Goal: Task Accomplishment & Management: Manage account settings

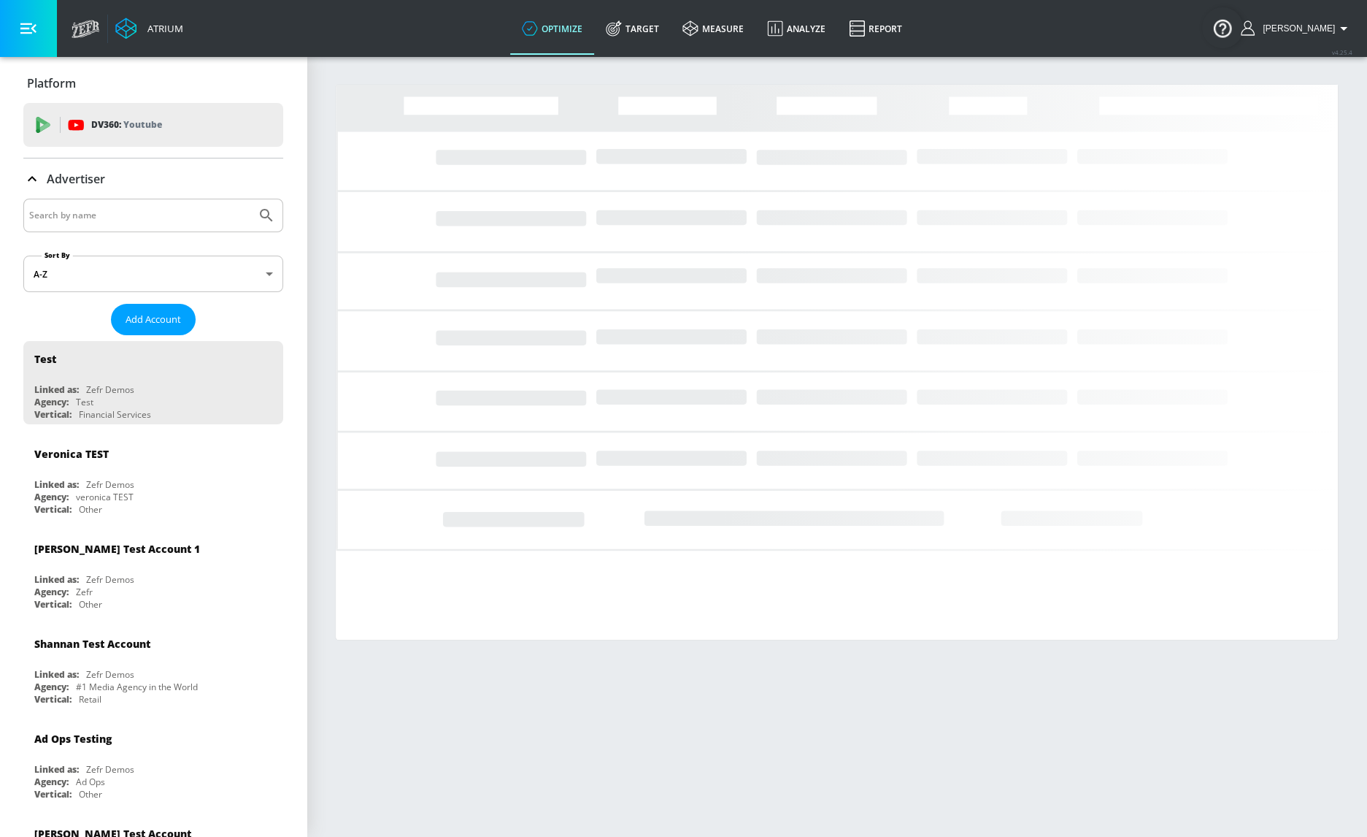
click at [167, 207] on input "Search by name" at bounding box center [139, 215] width 221 height 19
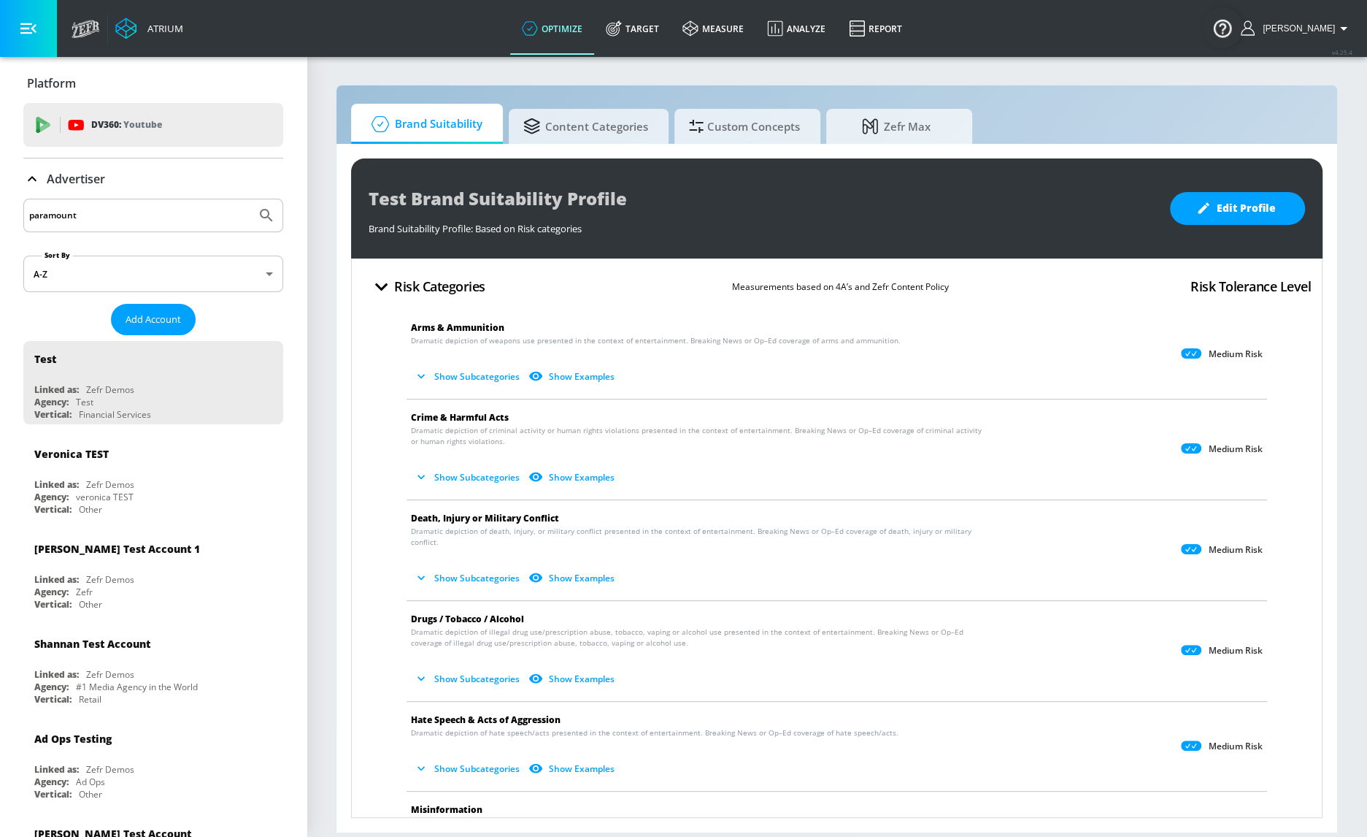
type input "paramount"
click at [250, 199] on button "Submit Search" at bounding box center [266, 215] width 32 height 32
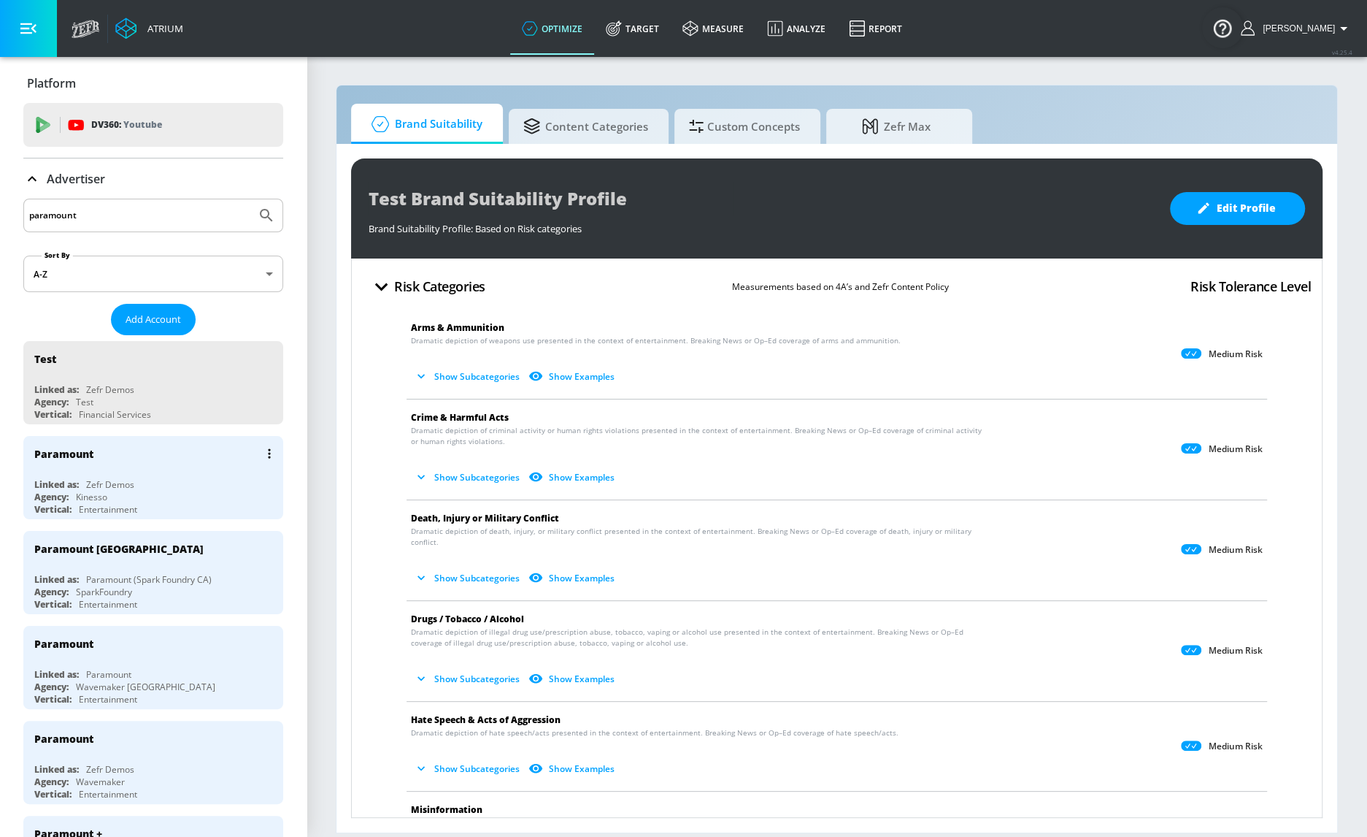
click at [106, 445] on div "Paramount" at bounding box center [156, 453] width 245 height 35
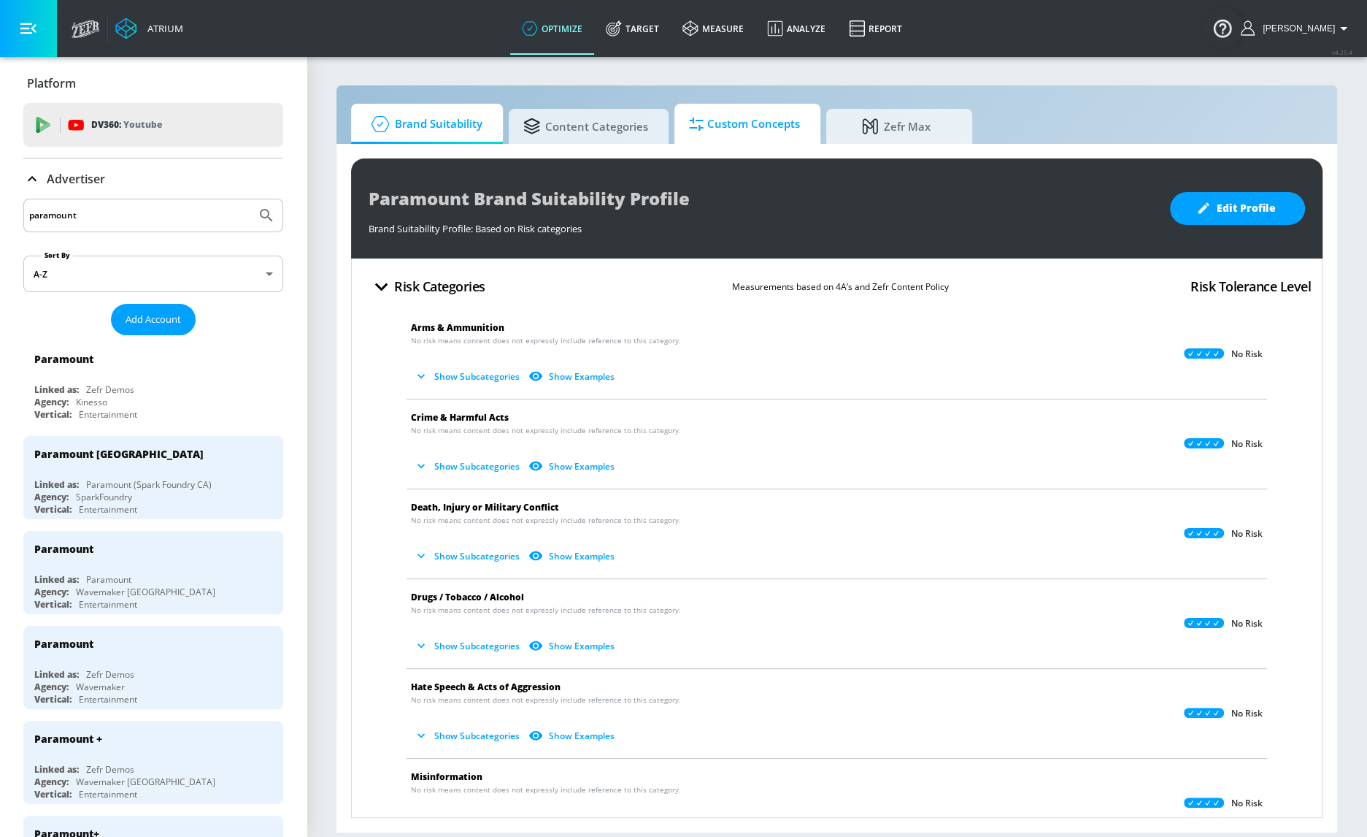
click at [726, 123] on span "Custom Concepts" at bounding box center [744, 124] width 111 height 35
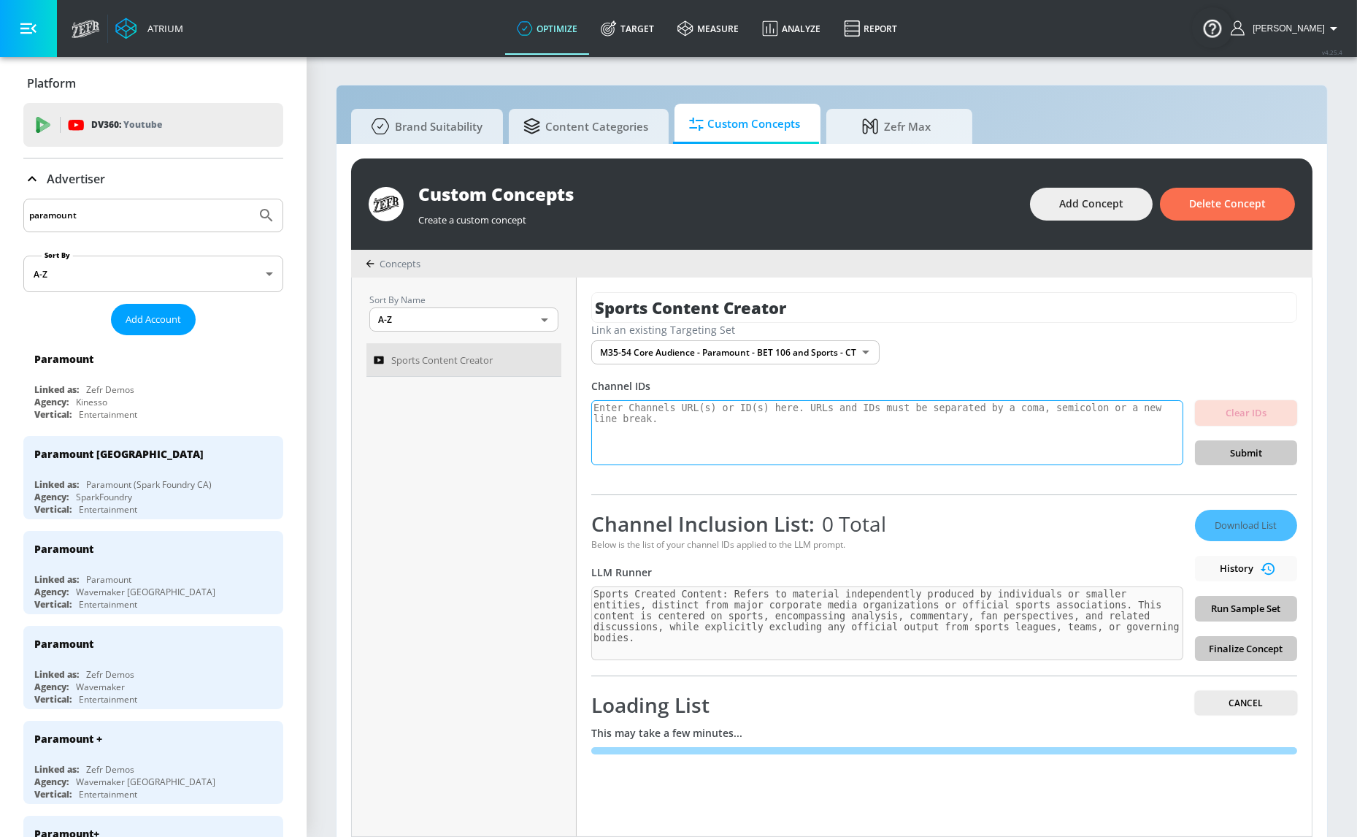
scroll to position [14, 0]
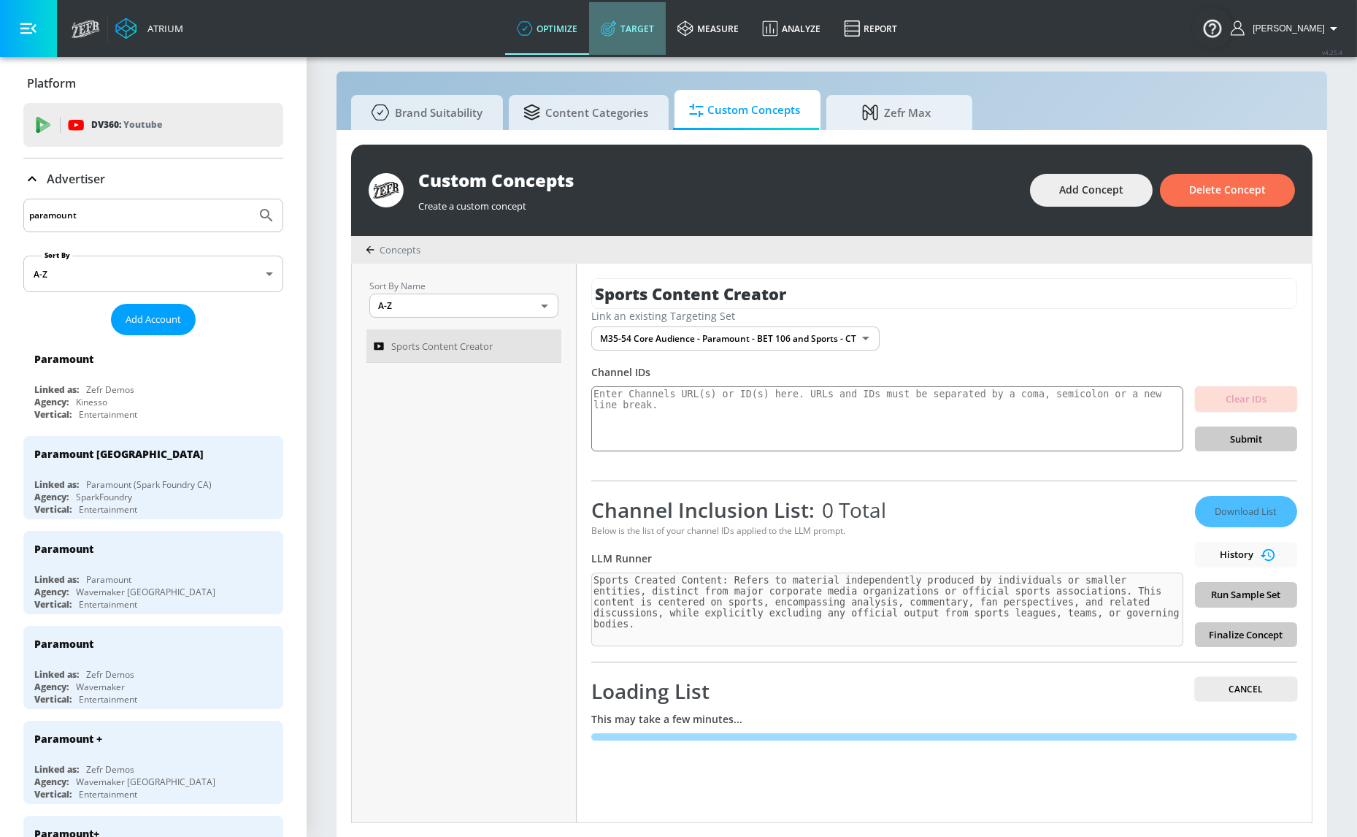
click at [658, 38] on link "Target" at bounding box center [627, 28] width 77 height 53
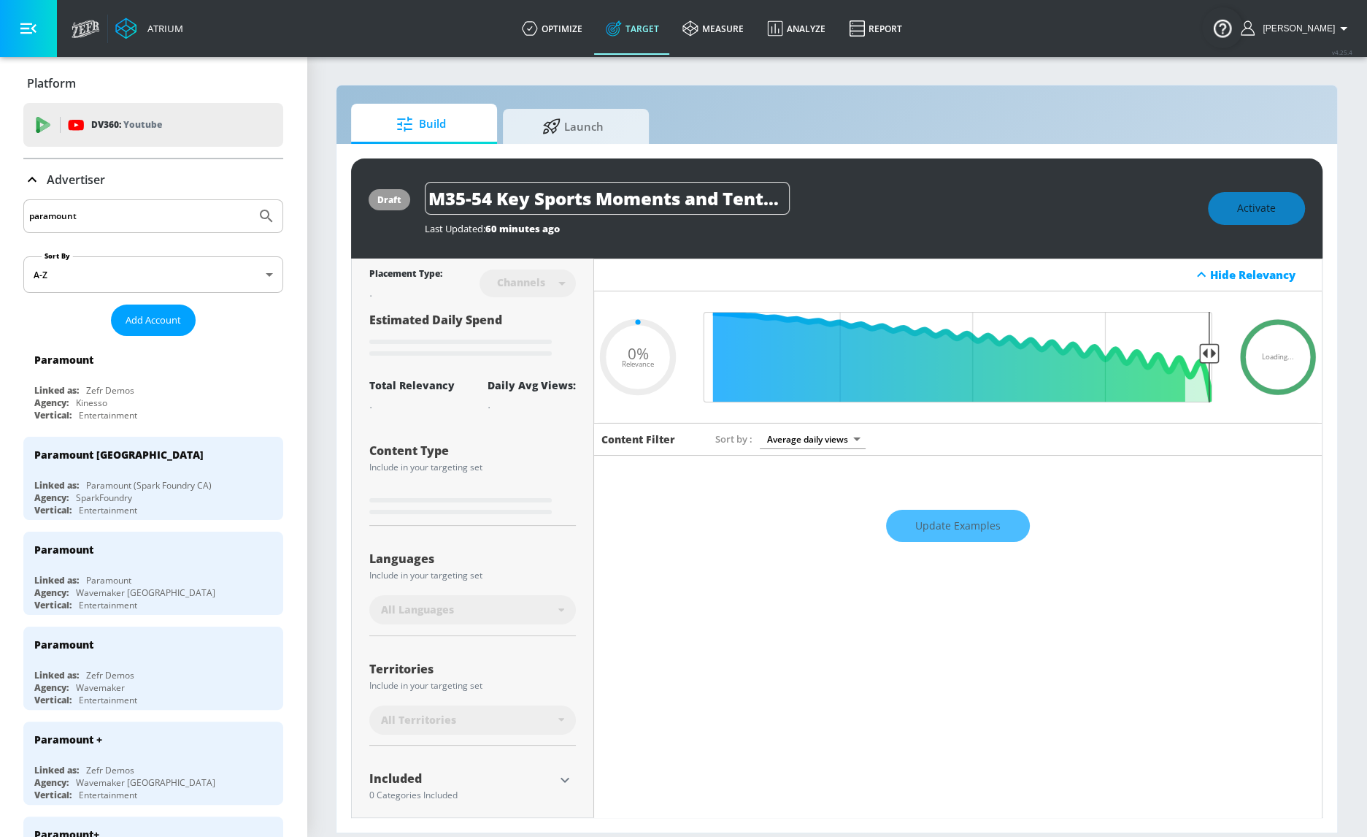
type input "0.5"
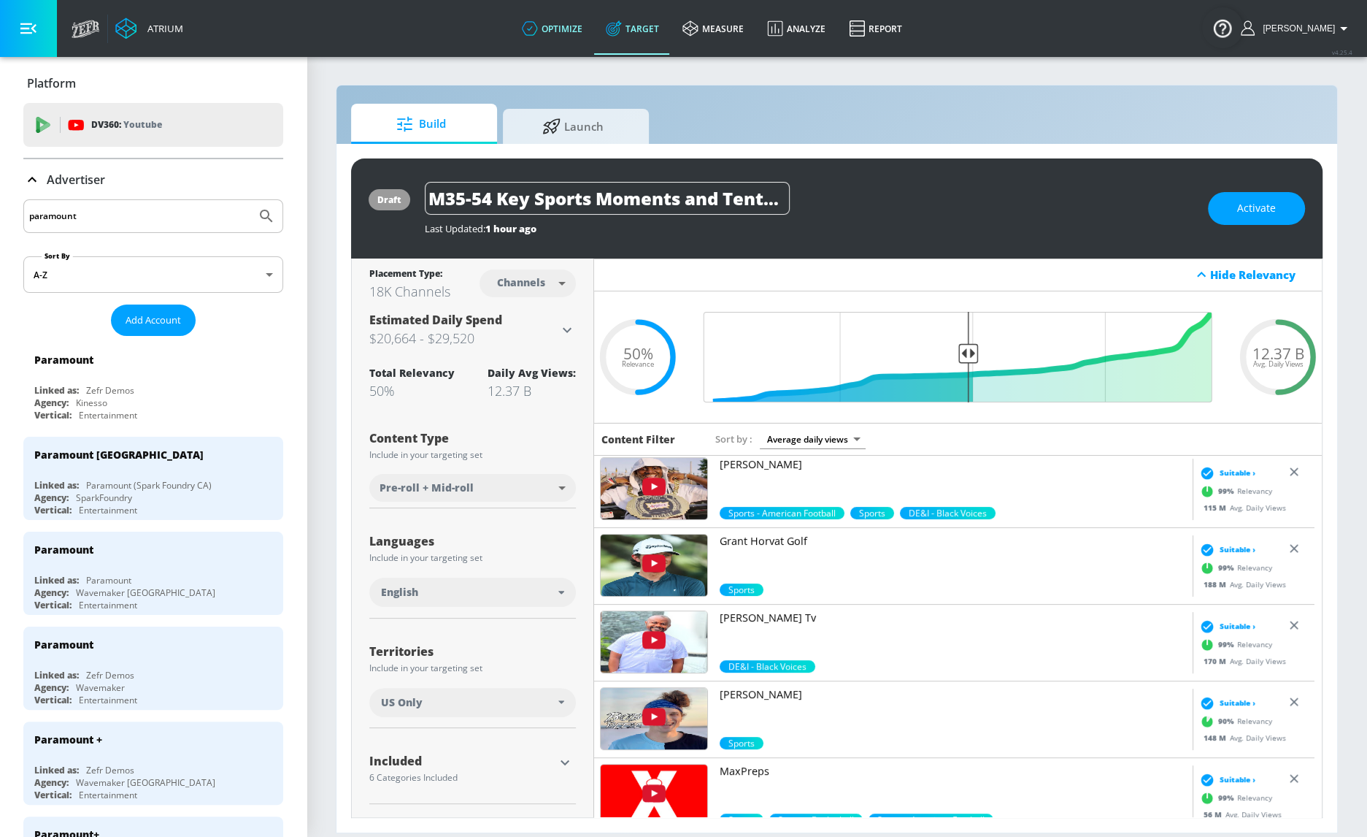
click at [567, 28] on link "optimize" at bounding box center [552, 28] width 84 height 53
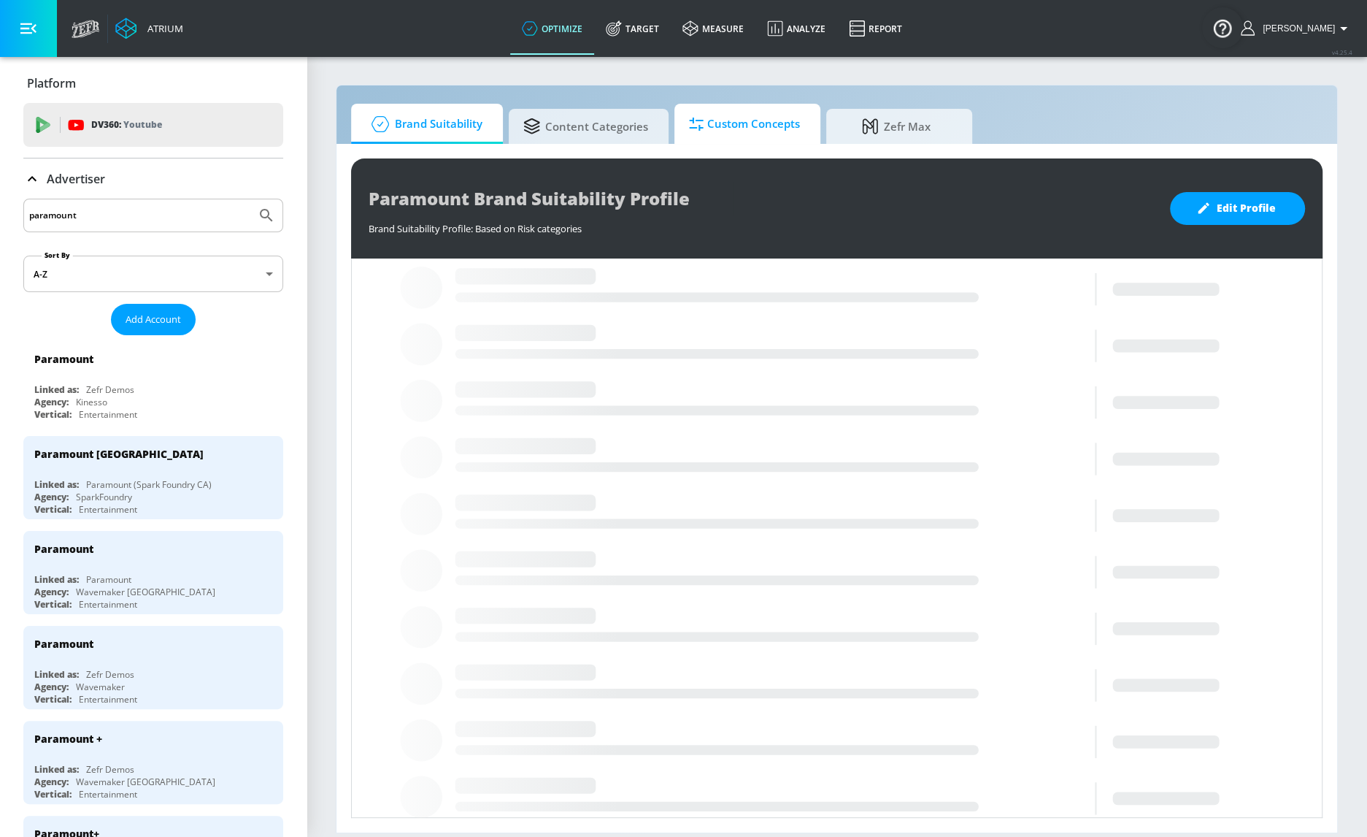
click at [758, 120] on span "Custom Concepts" at bounding box center [744, 124] width 111 height 35
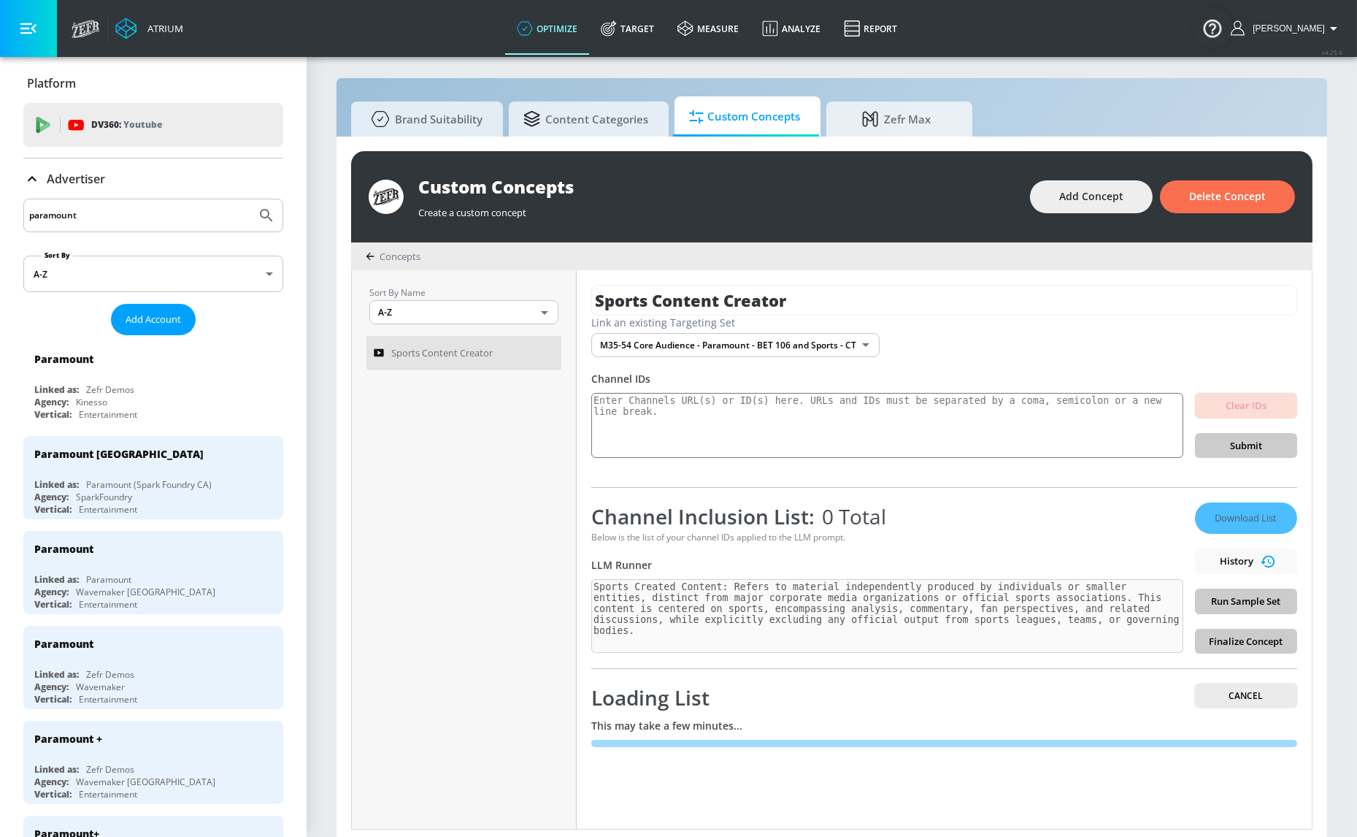
scroll to position [14, 0]
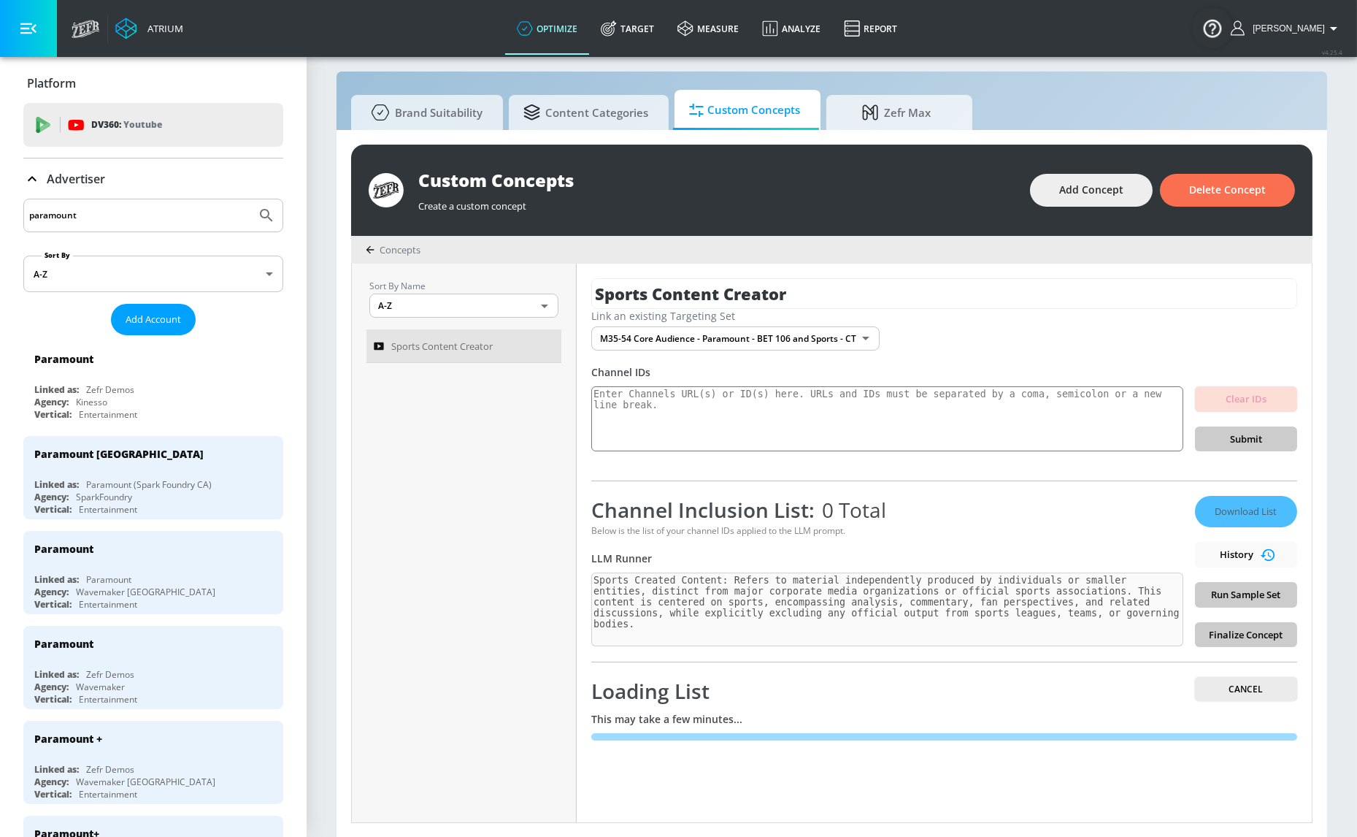
click at [1056, 540] on div "Channel Inclusion List: 0 Total Below is the list of your channel IDs applied t…" at bounding box center [887, 571] width 592 height 151
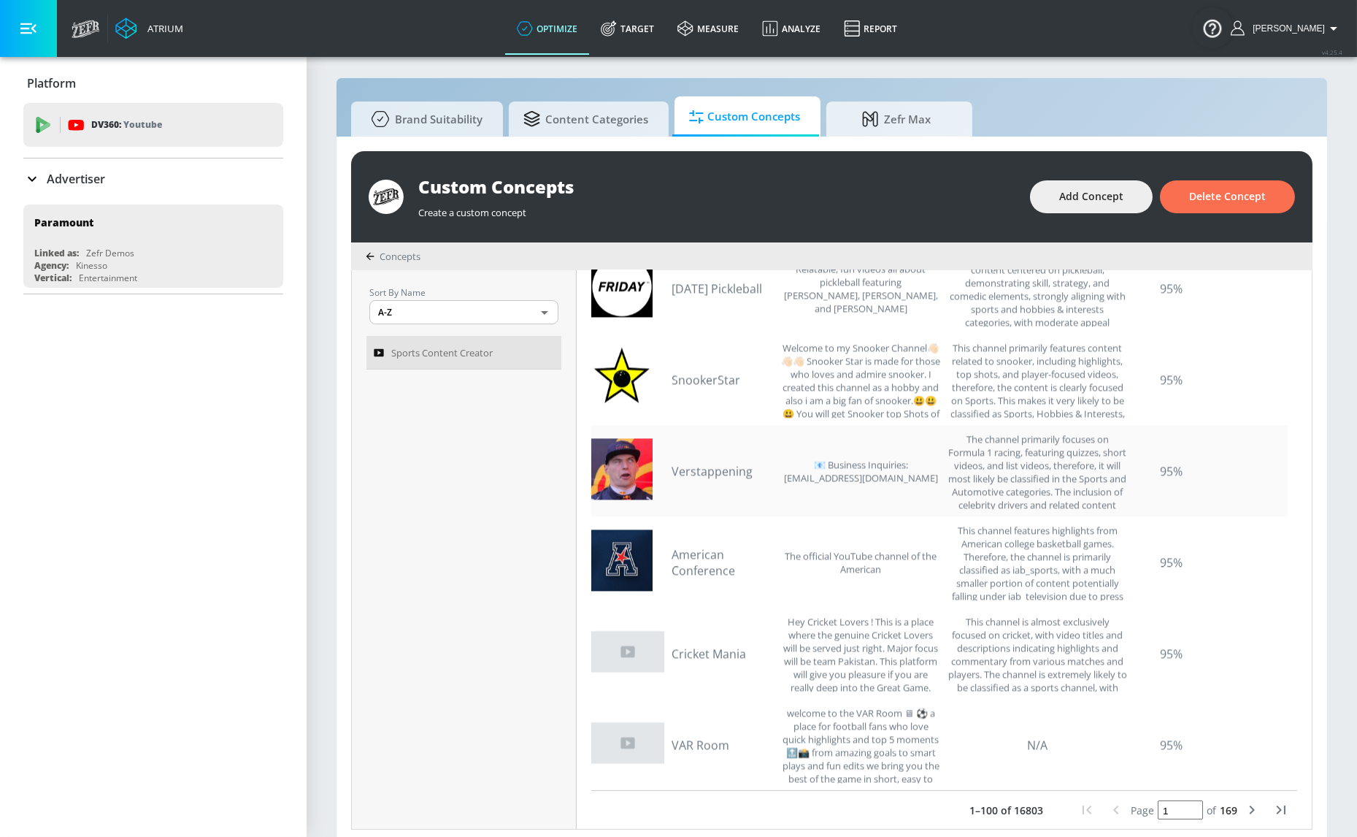
scroll to position [14, 0]
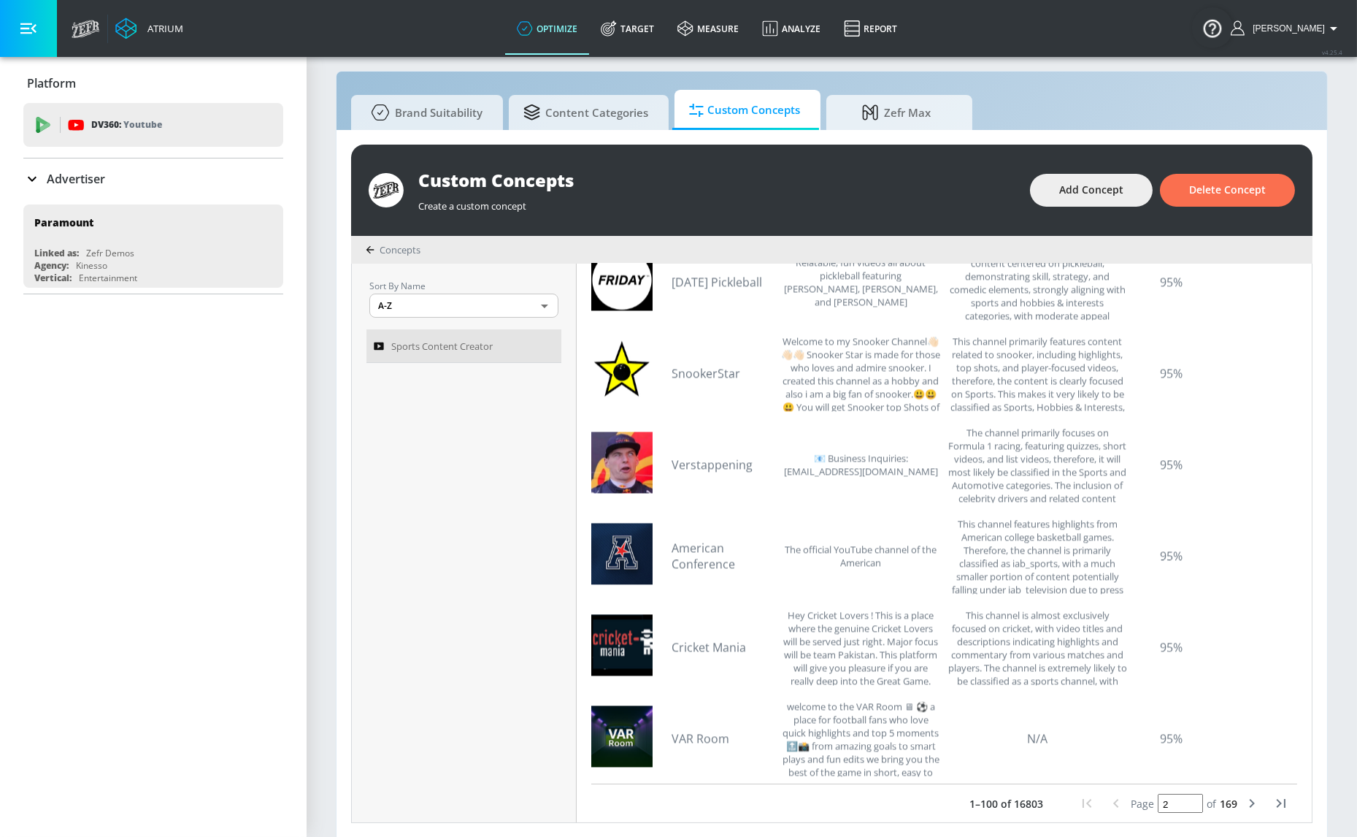
click at [1185, 797] on input "2" at bounding box center [1180, 802] width 45 height 19
click at [1185, 797] on input "3" at bounding box center [1180, 802] width 45 height 19
click at [1185, 797] on input "4" at bounding box center [1180, 802] width 45 height 19
click at [1243, 804] on icon "next page" at bounding box center [1252, 803] width 18 height 18
click at [1245, 806] on icon "next page" at bounding box center [1252, 803] width 18 height 18
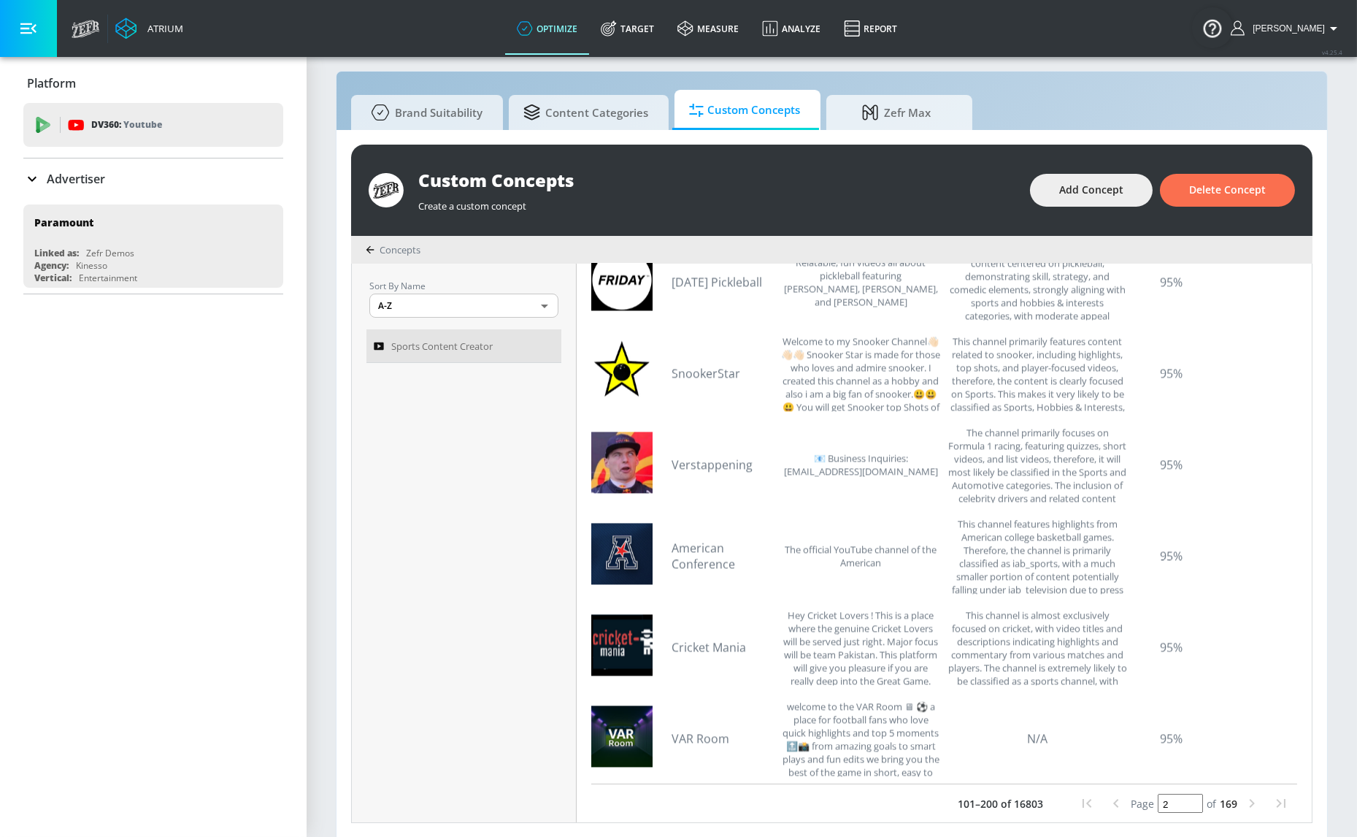
click at [1243, 804] on icon "next page" at bounding box center [1252, 803] width 18 height 18
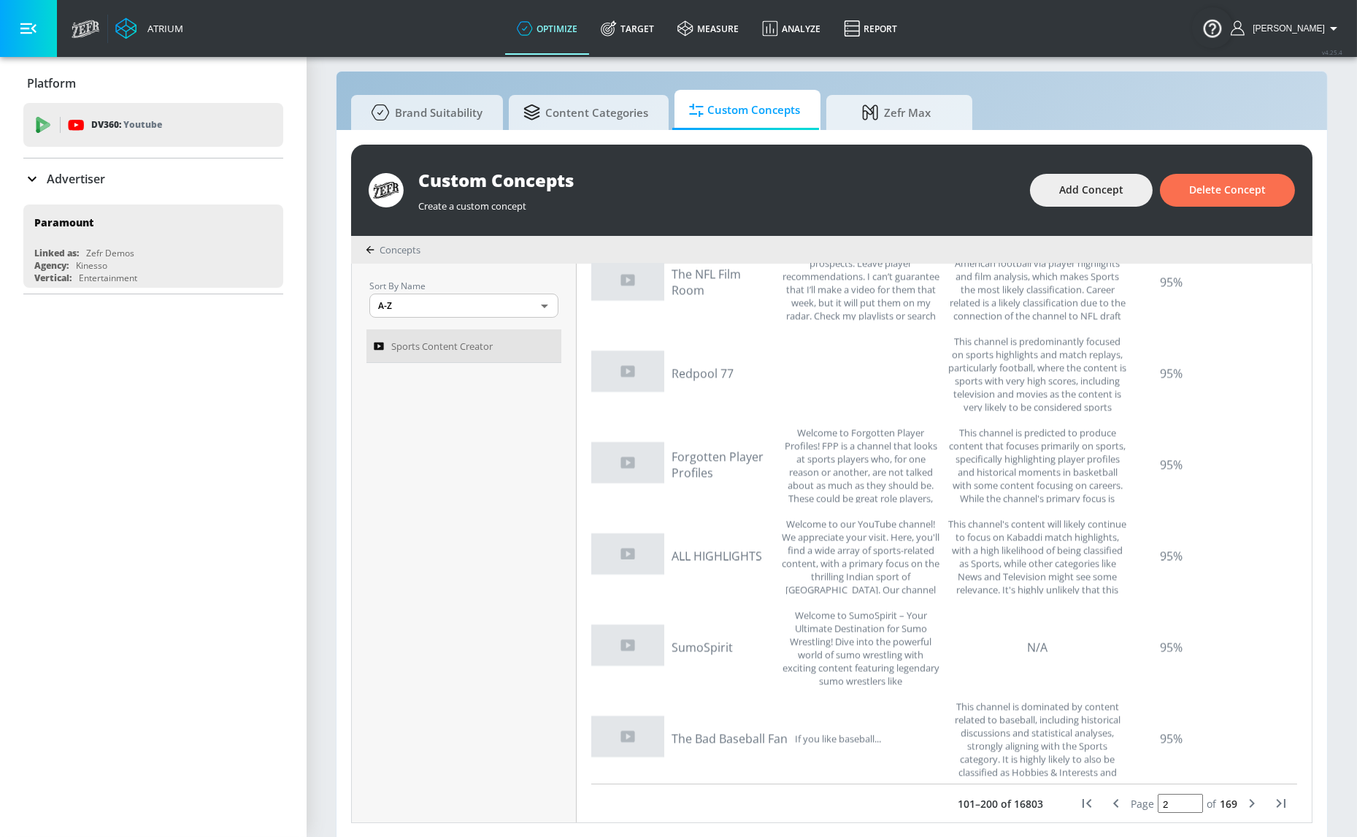
click at [1248, 807] on icon "next page" at bounding box center [1252, 803] width 18 height 18
type input "3"
click at [1248, 806] on icon "next page" at bounding box center [1252, 803] width 18 height 18
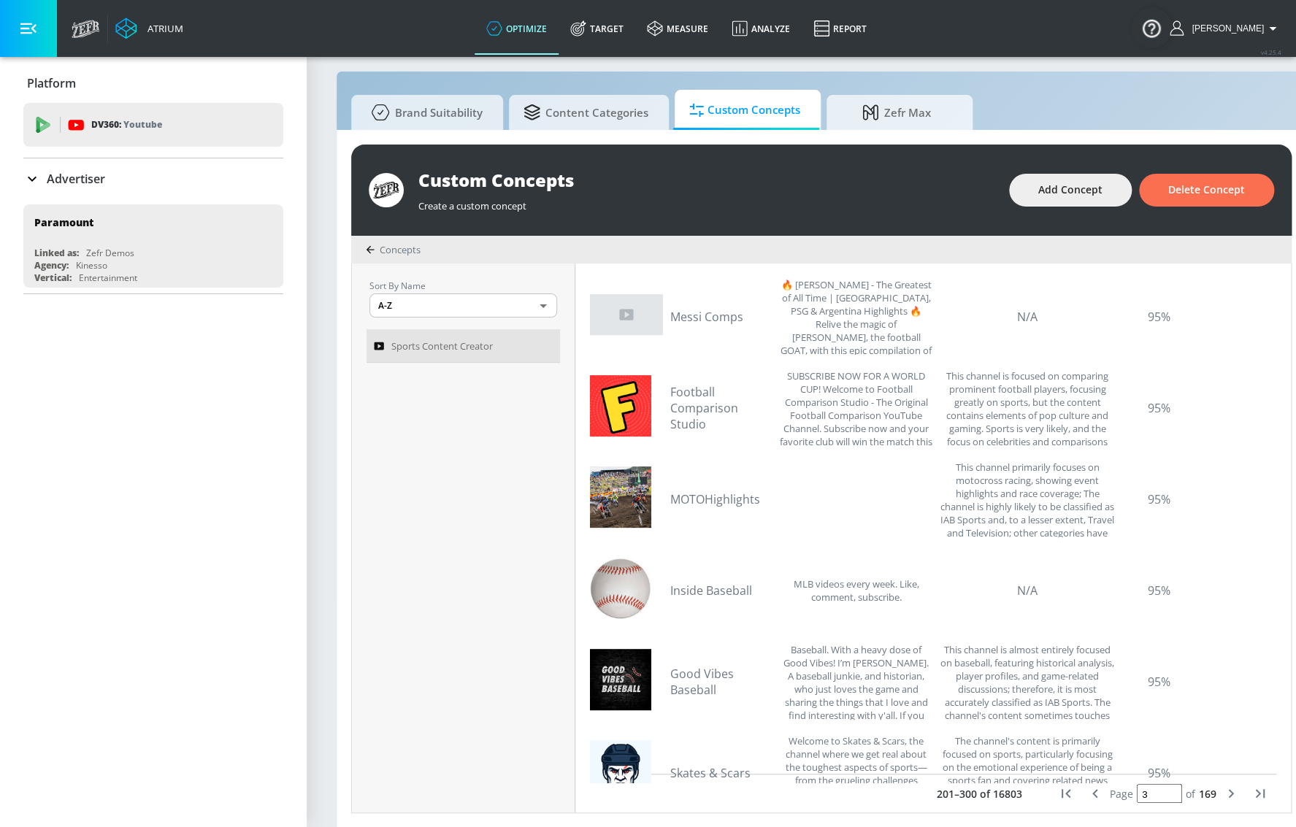
scroll to position [2940, 0]
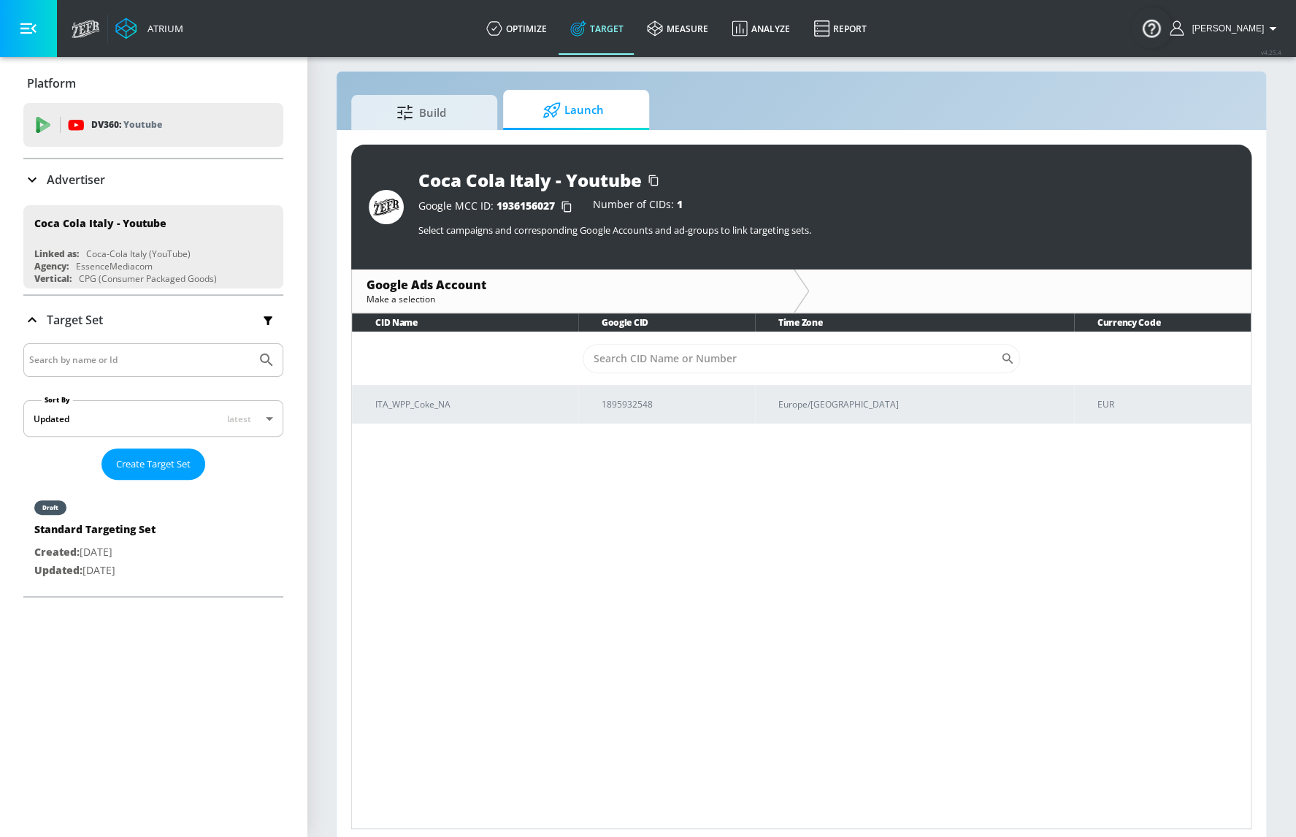
scroll to position [20, 0]
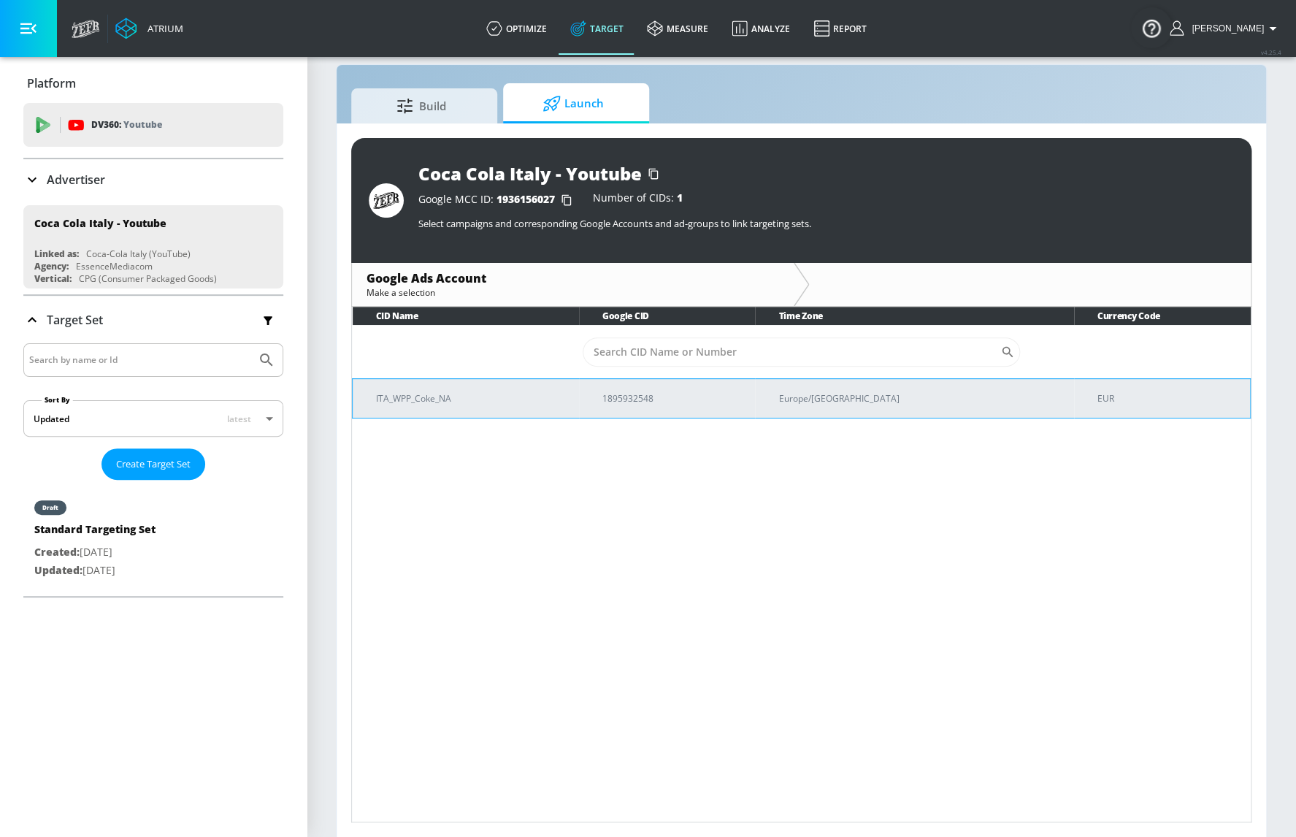
click at [744, 391] on p "1895932548" at bounding box center [673, 398] width 142 height 15
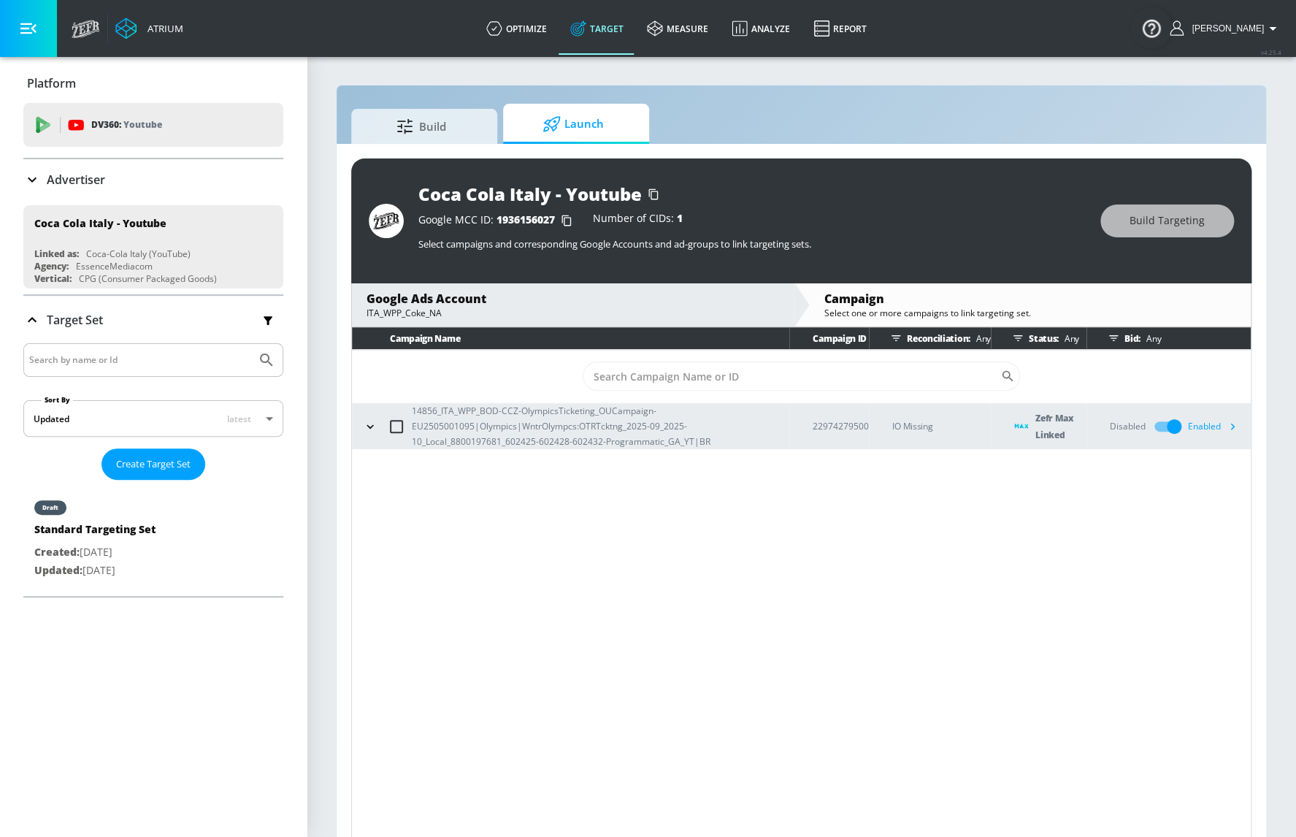
click at [1237, 425] on icon "button" at bounding box center [1231, 425] width 15 height 15
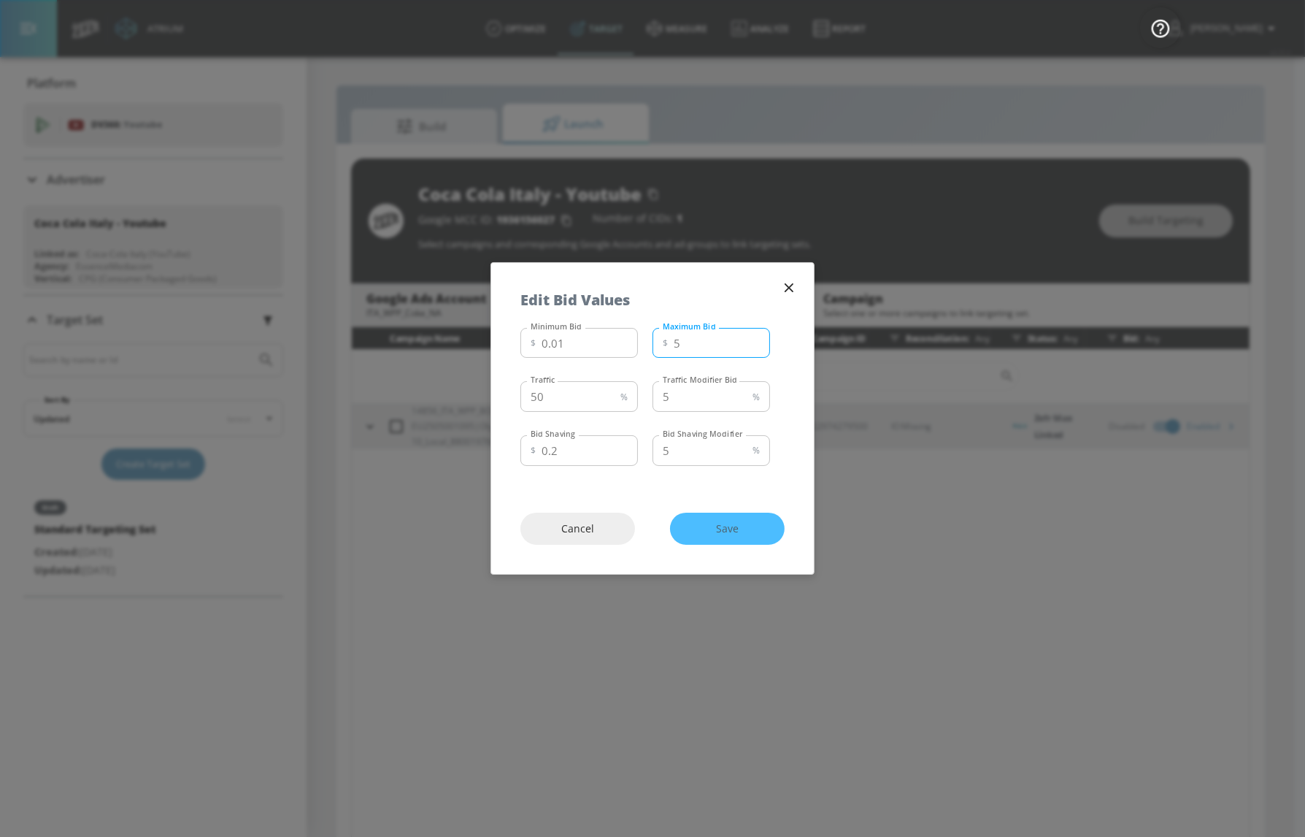
drag, startPoint x: 680, startPoint y: 340, endPoint x: 657, endPoint y: 342, distance: 22.7
click at [657, 342] on div "$ 5 Maximum Bid" at bounding box center [712, 343] width 118 height 31
type input "6"
click at [735, 528] on span "Save" at bounding box center [727, 529] width 56 height 18
click at [766, 506] on div "Cancel Save" at bounding box center [652, 528] width 323 height 91
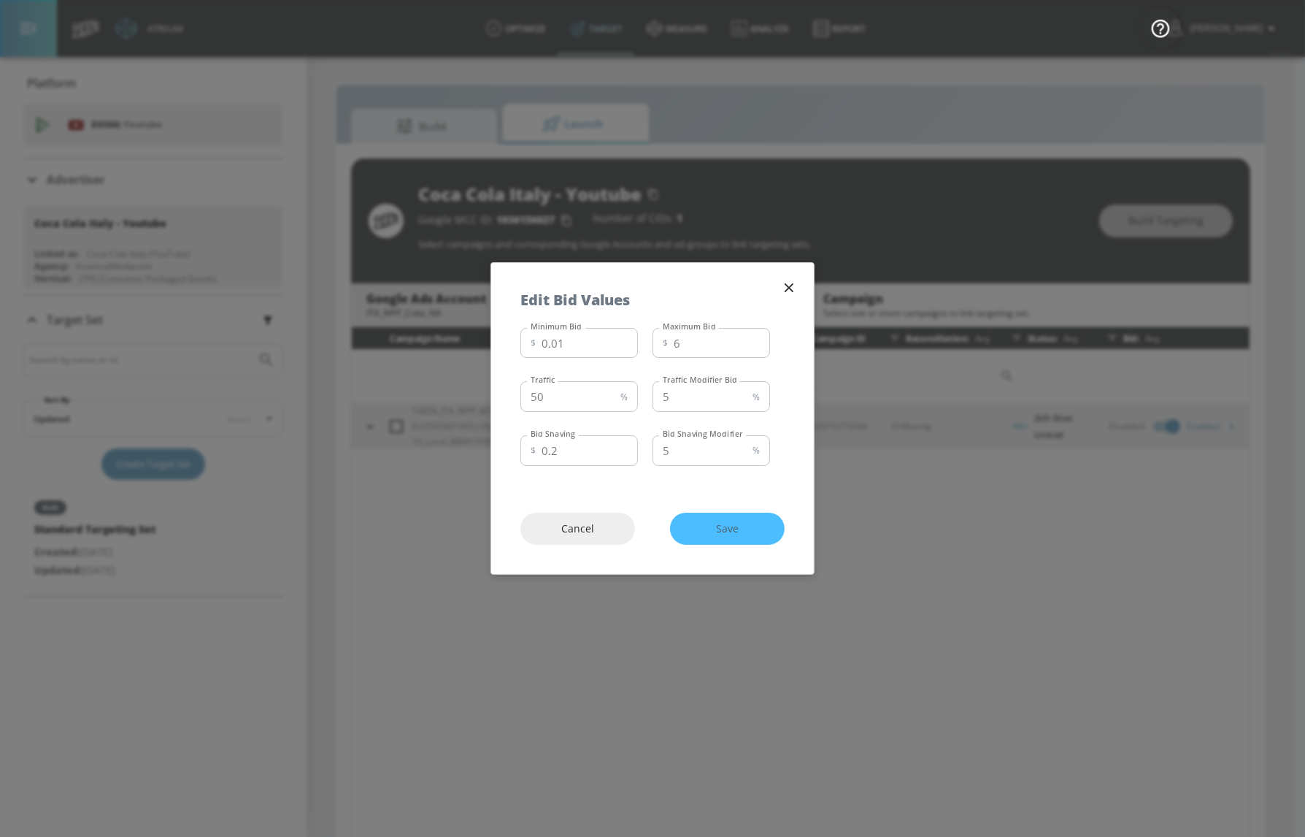
click at [734, 529] on div "Cancel Save" at bounding box center [652, 528] width 323 height 91
click at [731, 526] on div "Cancel Save" at bounding box center [652, 528] width 323 height 91
click at [750, 526] on div "Cancel Save" at bounding box center [652, 528] width 323 height 91
click at [790, 285] on icon "button" at bounding box center [789, 287] width 9 height 9
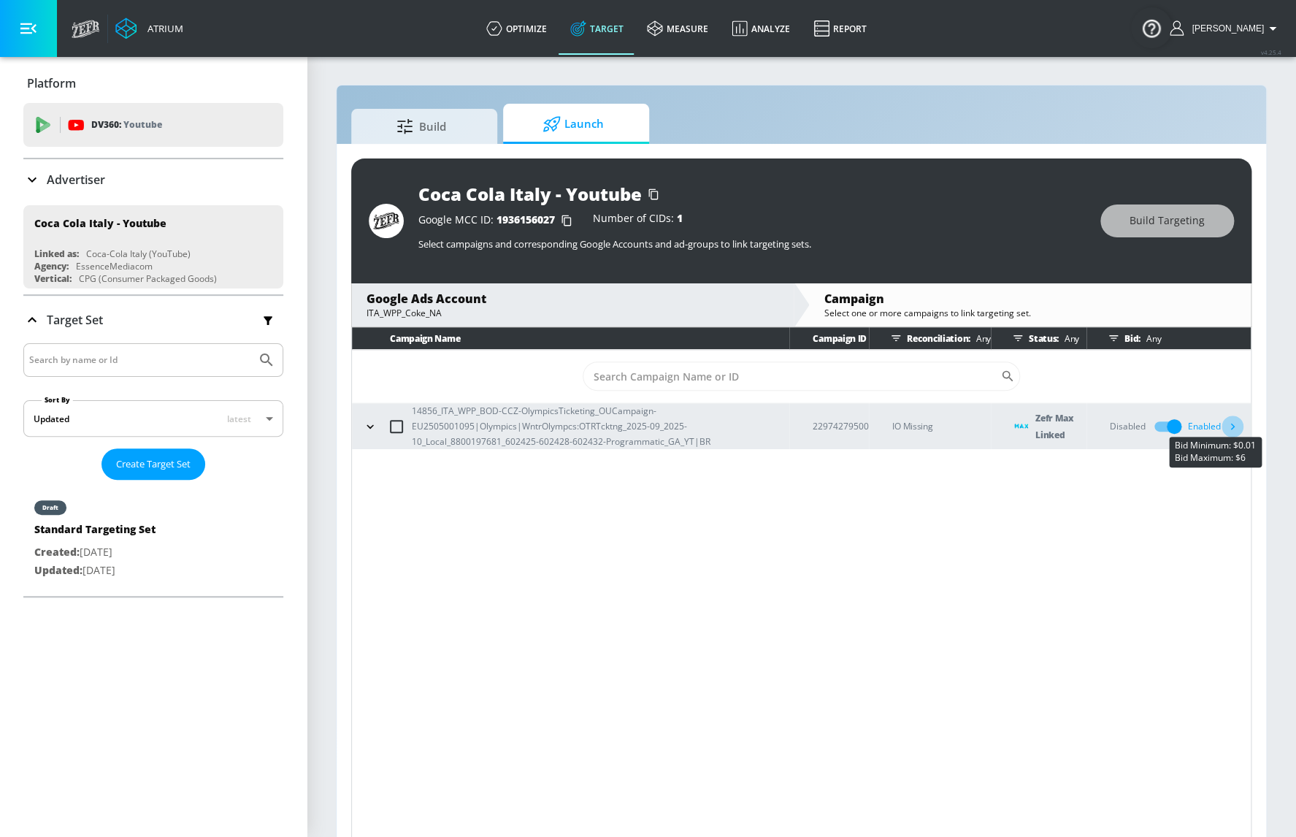
click at [1229, 426] on icon "button" at bounding box center [1231, 425] width 15 height 15
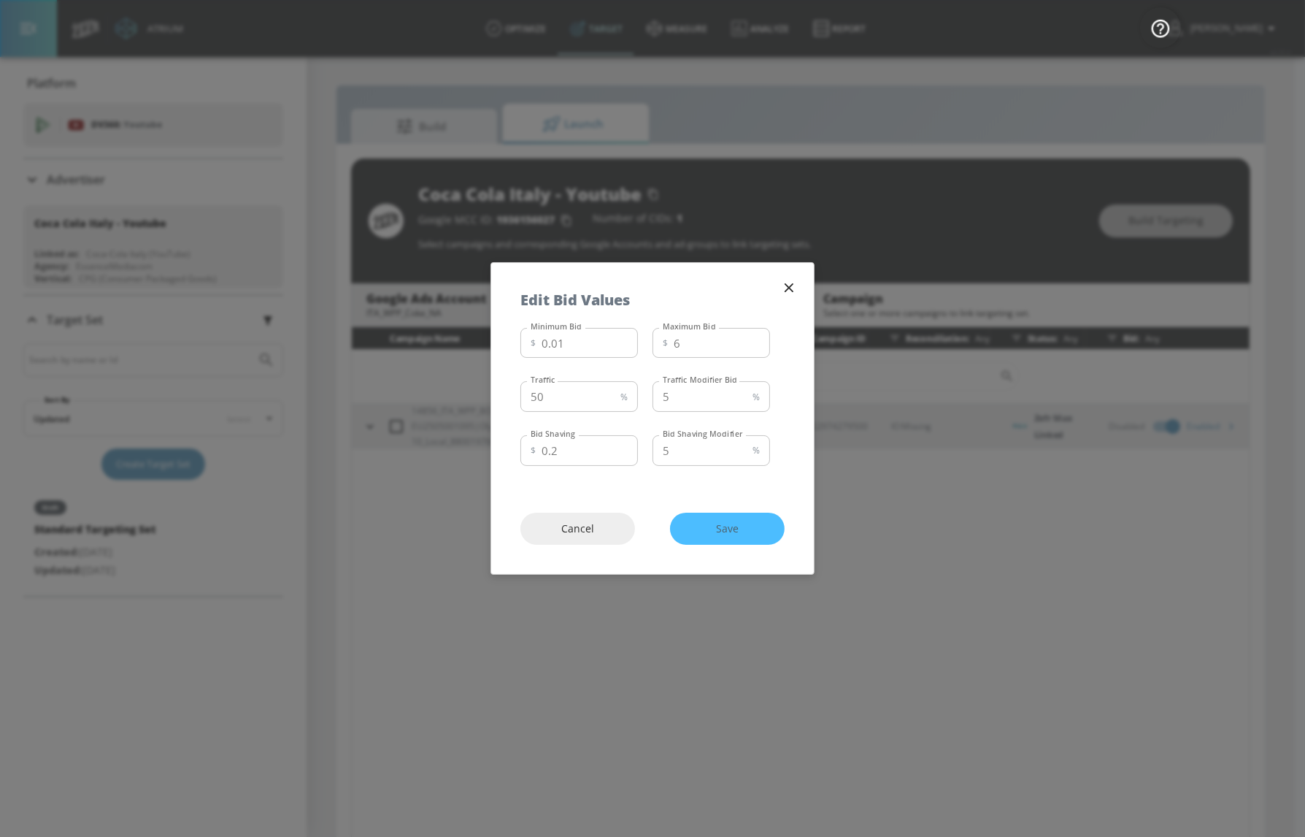
click at [791, 289] on icon "button" at bounding box center [789, 287] width 9 height 9
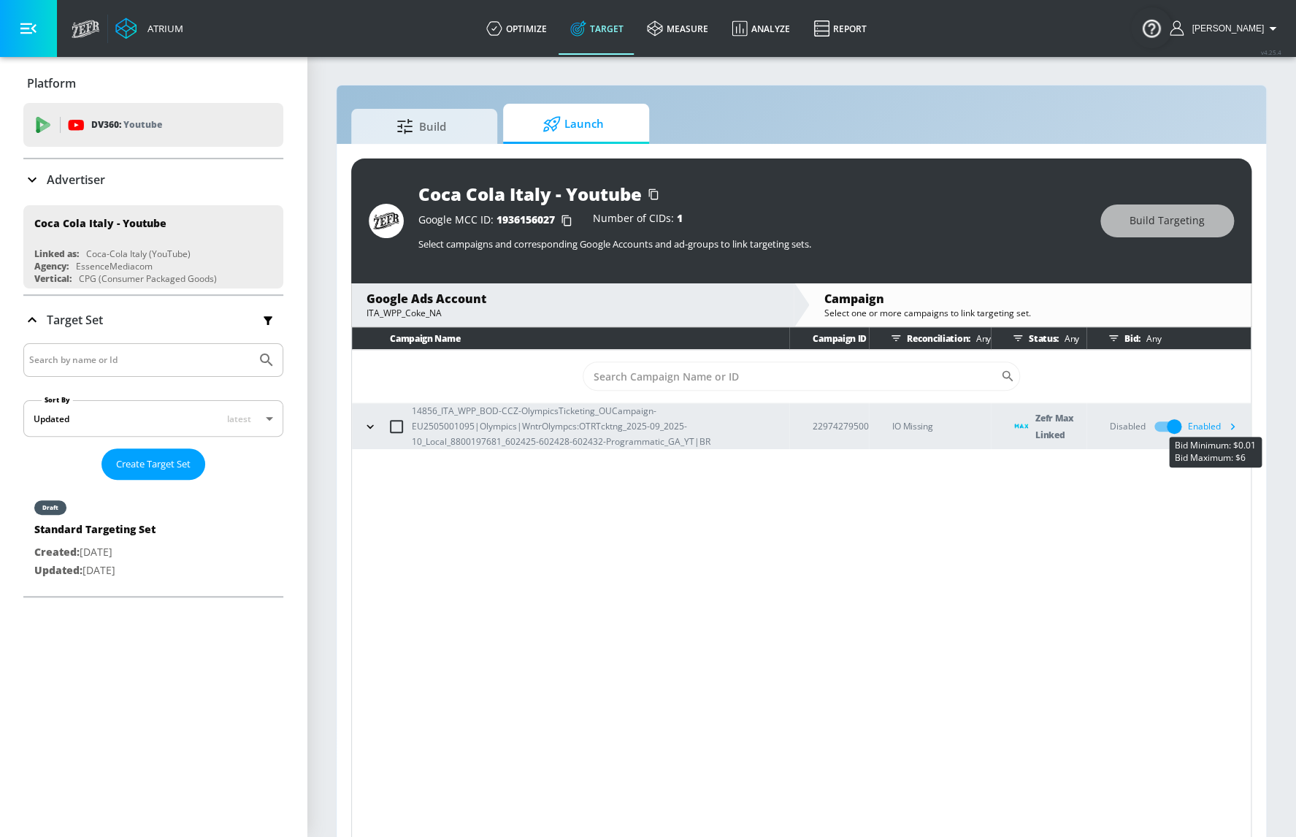
click at [1237, 423] on icon "button" at bounding box center [1231, 425] width 15 height 15
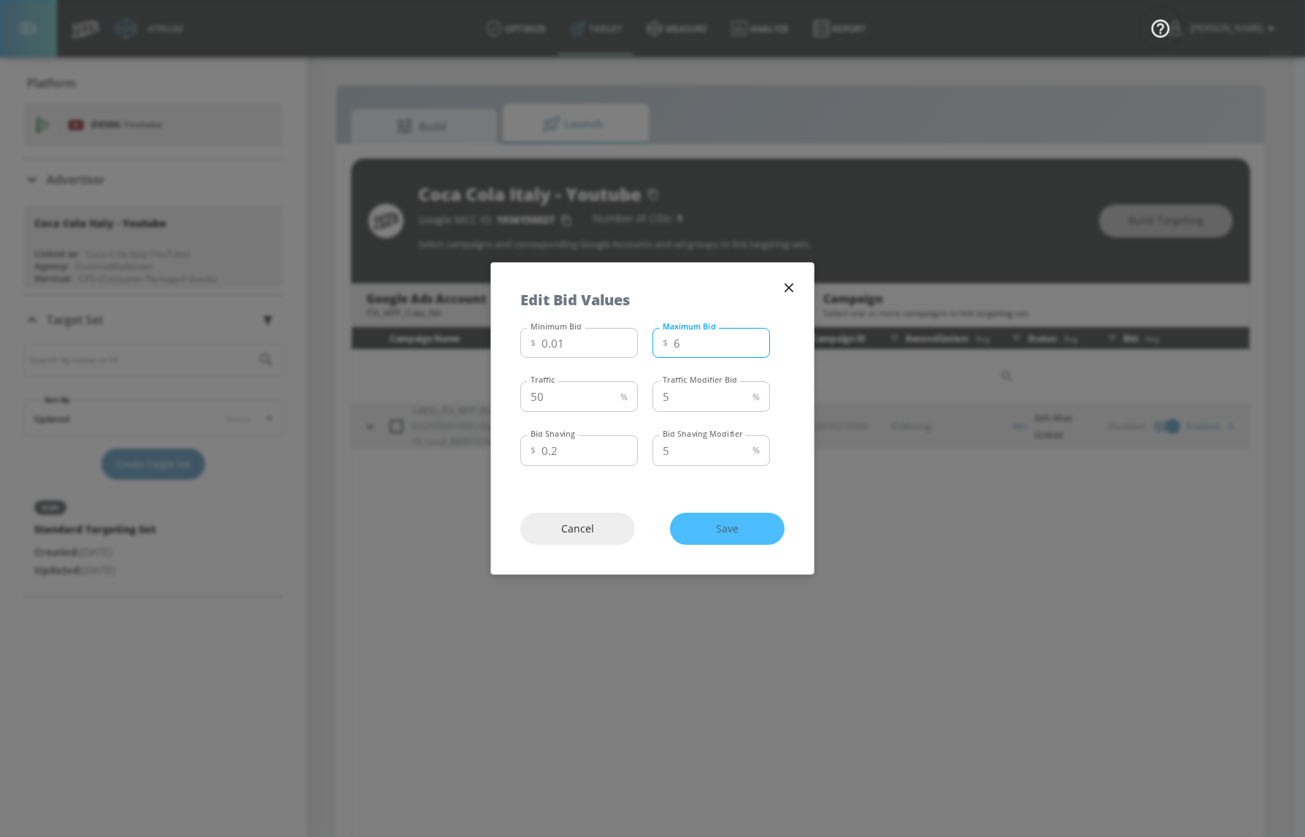
drag, startPoint x: 689, startPoint y: 344, endPoint x: 666, endPoint y: 346, distance: 23.5
click at [666, 346] on div "$ 6 Maximum Bid" at bounding box center [712, 343] width 118 height 31
type input "5.25"
click at [726, 523] on span "Save" at bounding box center [727, 529] width 56 height 18
click at [727, 532] on div "Cancel Save" at bounding box center [652, 528] width 323 height 91
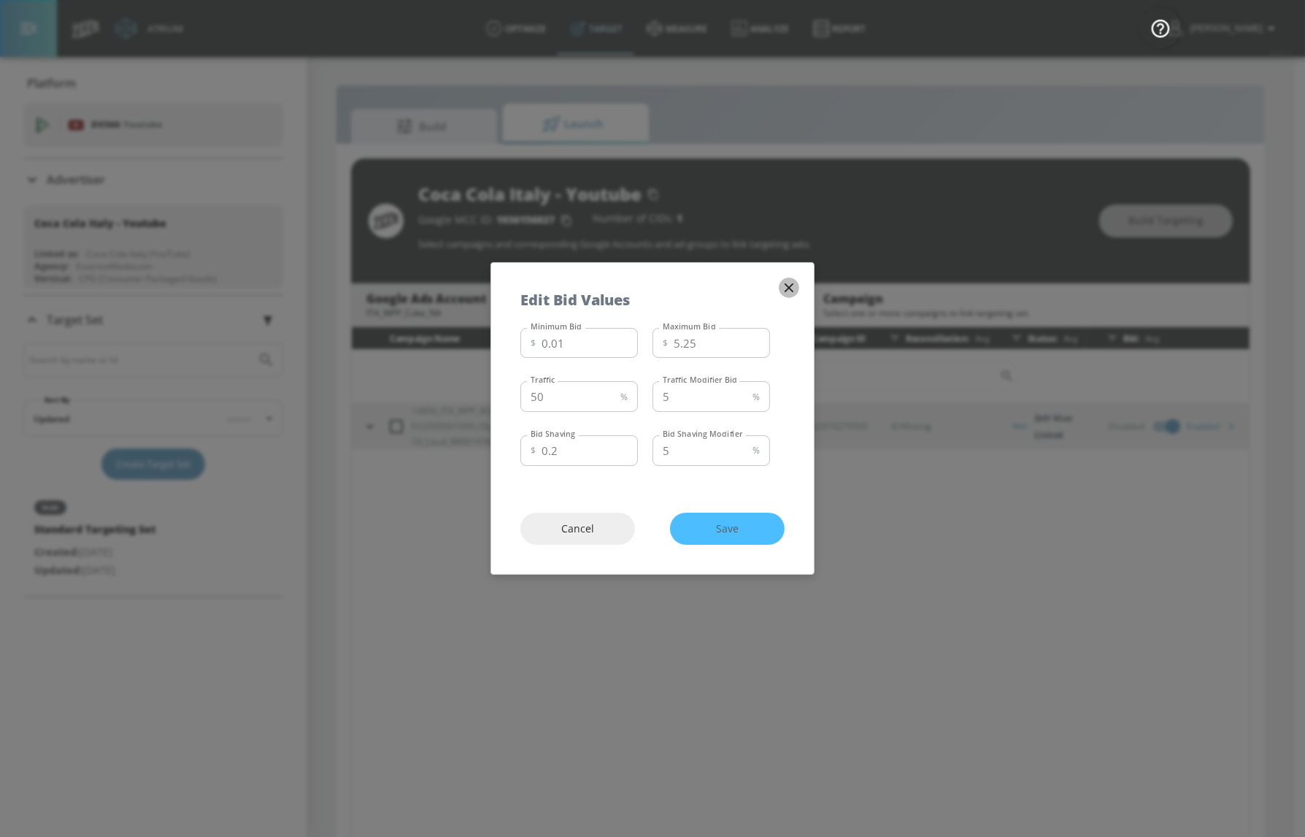
click at [784, 285] on icon "button" at bounding box center [789, 288] width 16 height 16
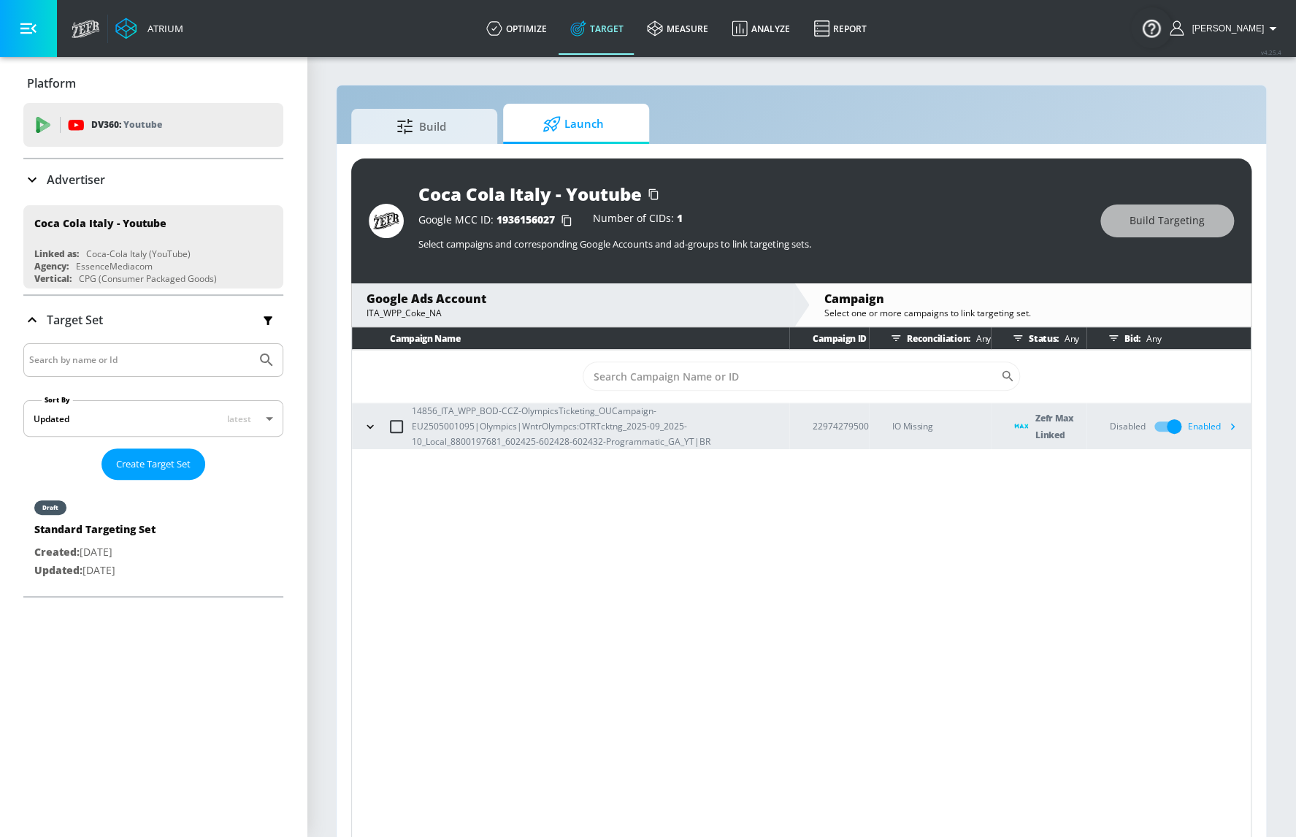
click at [1010, 564] on div "Campaign Name Campaign ID Reconciliation: Any Status: Any Bid: Any ​ 14856_ITA_…" at bounding box center [801, 584] width 900 height 515
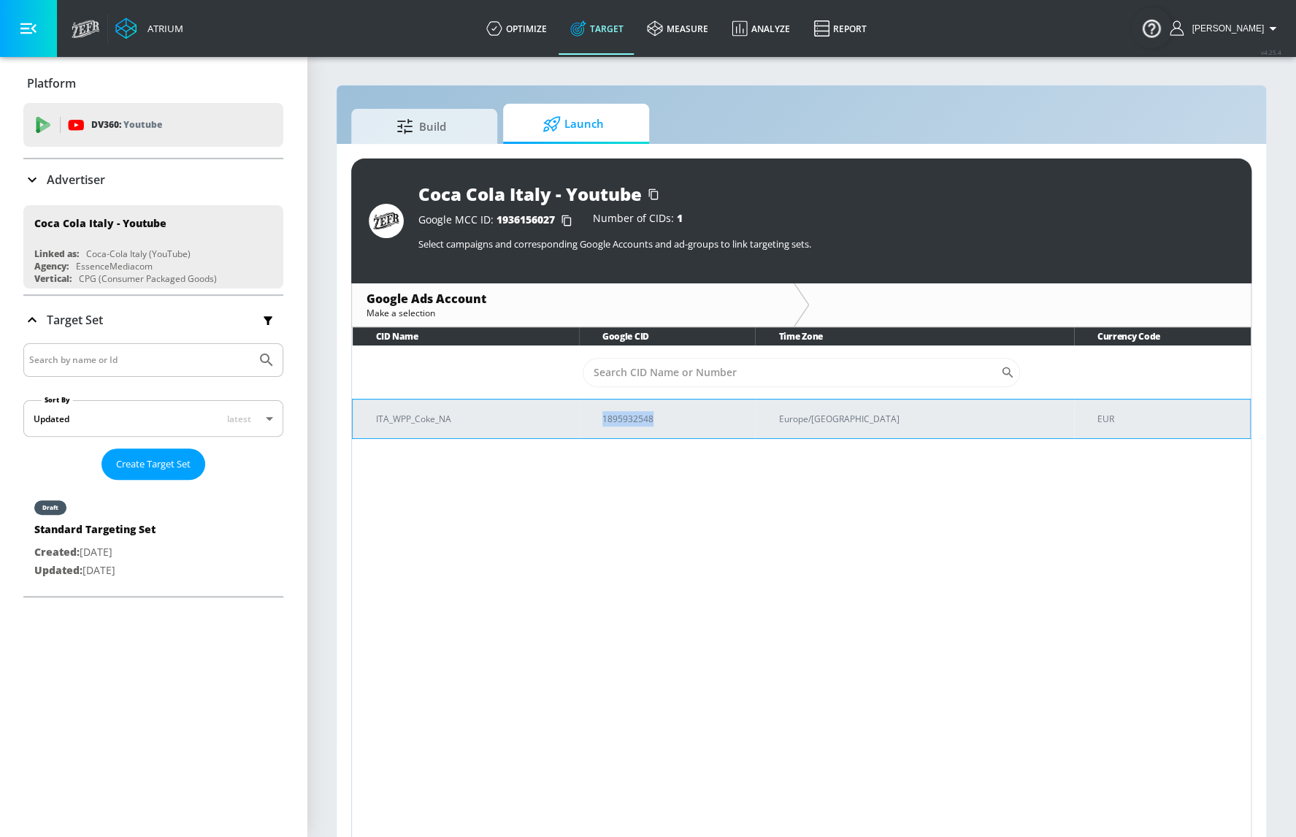
drag, startPoint x: 694, startPoint y: 417, endPoint x: 638, endPoint y: 416, distance: 56.2
click at [638, 416] on td "1895932548" at bounding box center [667, 418] width 177 height 39
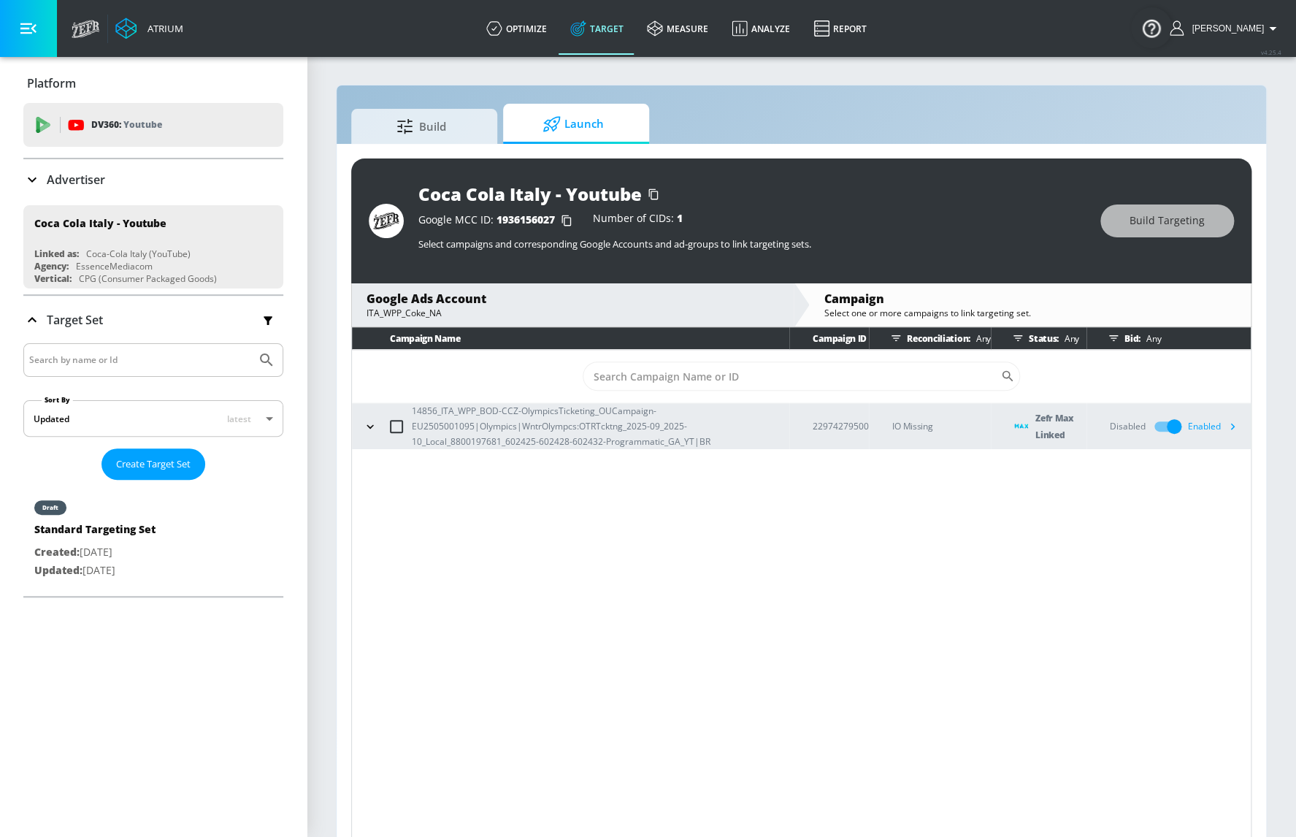
click at [526, 218] on span "1936156027" at bounding box center [525, 219] width 58 height 14
copy div "Google MCC ID: 1936156027"
click at [518, 219] on span "1936156027" at bounding box center [525, 219] width 58 height 14
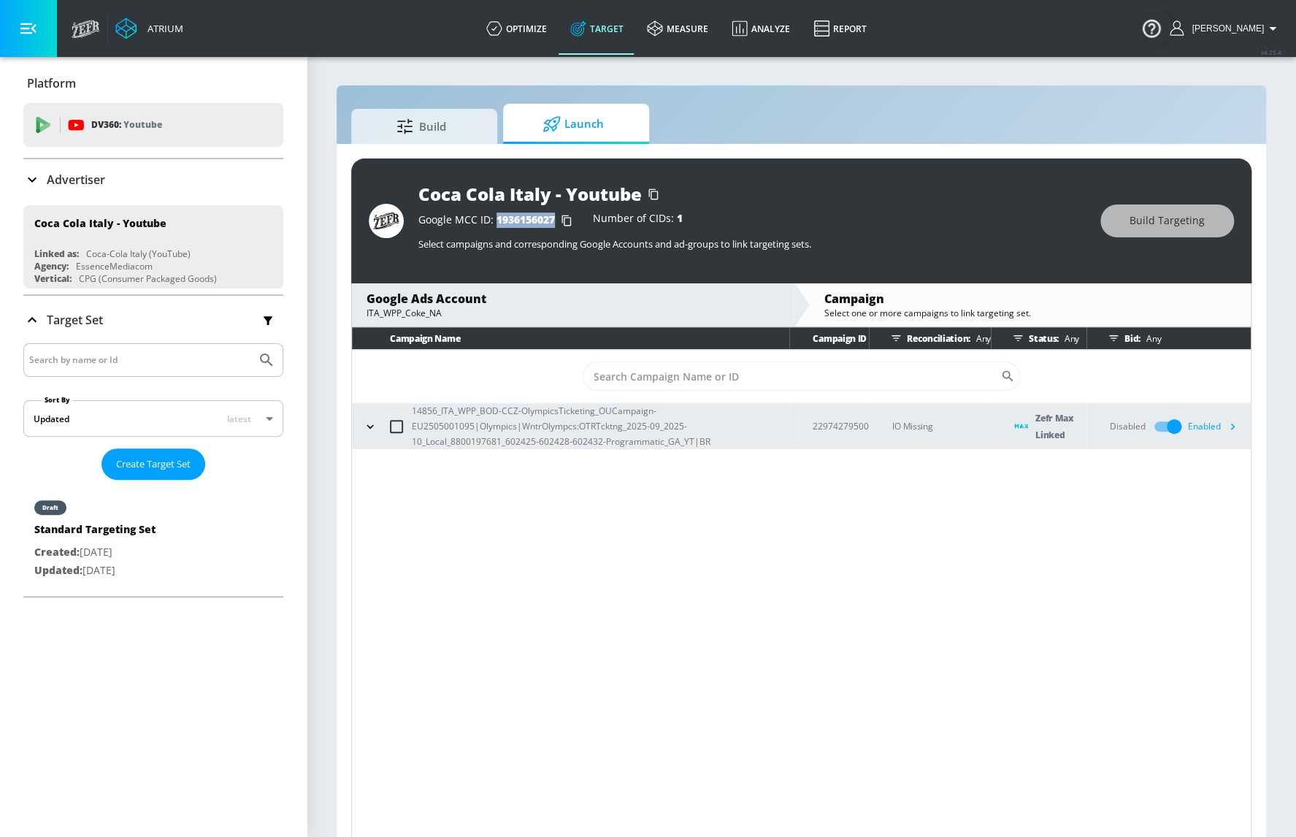
click at [518, 219] on span "1936156027" at bounding box center [525, 219] width 58 height 14
